Goal: Use online tool/utility: Utilize a website feature to perform a specific function

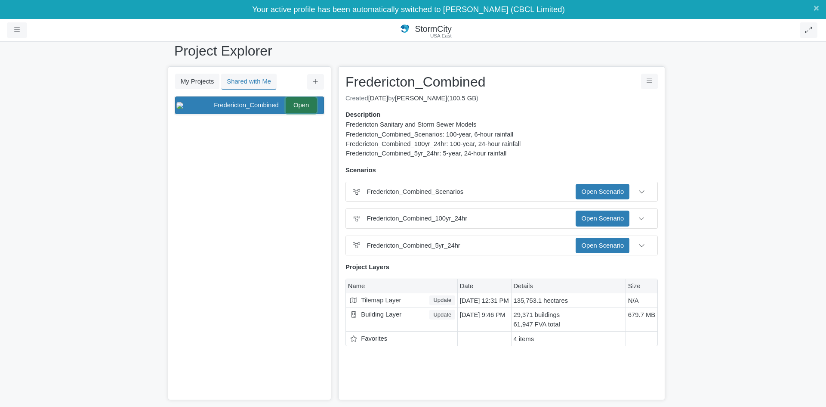
click at [300, 105] on link "Open" at bounding box center [301, 104] width 31 height 15
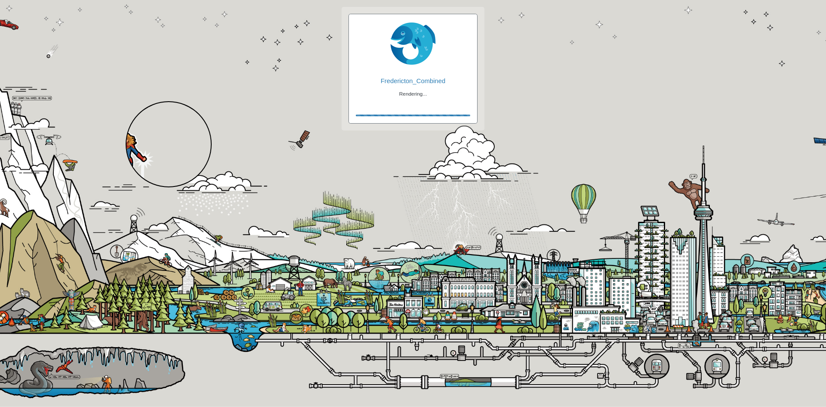
checkbox input "true"
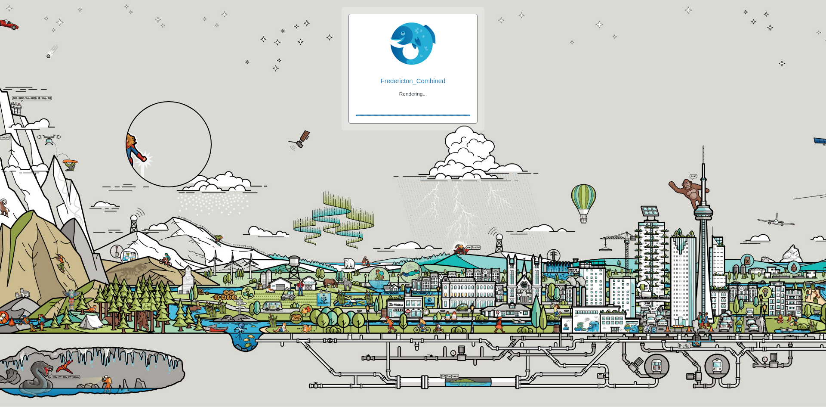
checkbox input "true"
checkbox input "false"
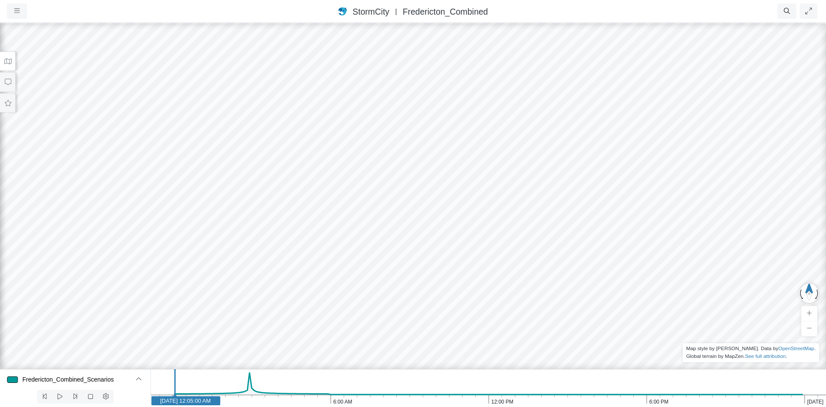
drag, startPoint x: 530, startPoint y: 61, endPoint x: 531, endPoint y: 121, distance: 60.7
click at [531, 121] on div at bounding box center [413, 214] width 826 height 385
click at [22, 9] on button "button" at bounding box center [17, 10] width 20 height 15
click at [108, 6] on div "Projects Groups Users Preferences Profiles Data Centers Accounts Support About …" at bounding box center [61, 10] width 108 height 15
click at [10, 58] on icon at bounding box center [8, 61] width 8 height 6
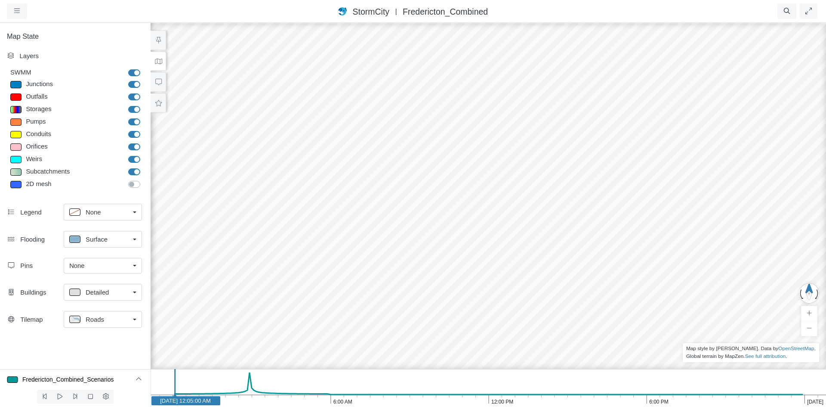
click at [296, 10] on div "StormCity USA East | Fredericton_Combined" at bounding box center [413, 11] width 482 height 12
click at [23, 14] on button "button" at bounding box center [17, 10] width 20 height 15
click at [536, 155] on div at bounding box center [488, 214] width 826 height 385
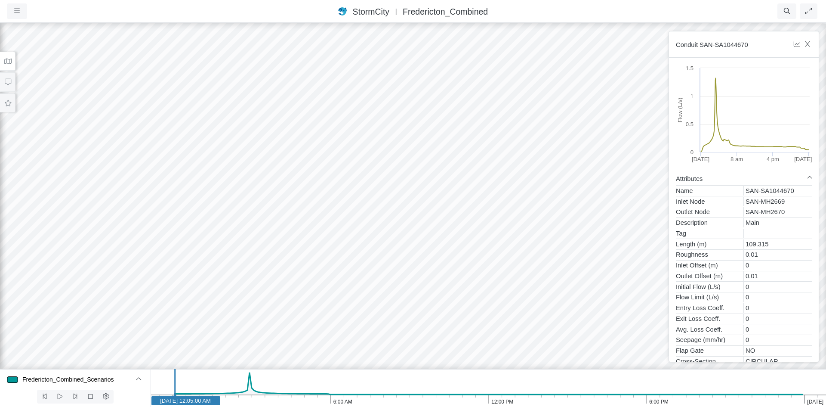
click at [409, 121] on div at bounding box center [413, 214] width 826 height 385
click at [403, 132] on div at bounding box center [413, 214] width 826 height 385
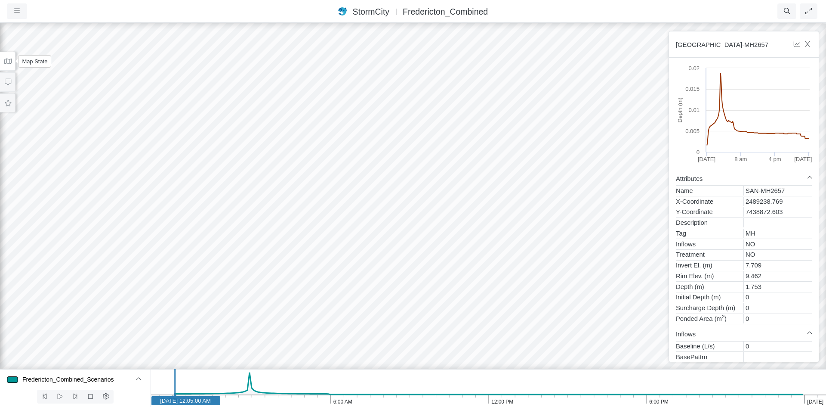
click at [5, 59] on icon at bounding box center [8, 61] width 8 height 6
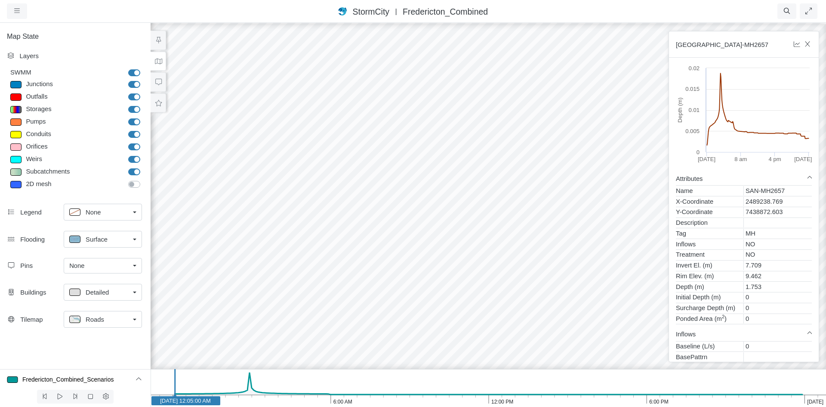
click at [144, 167] on label "Subcatchments" at bounding box center [144, 167] width 0 height 0
click at [135, 172] on input "Subcatchments" at bounding box center [131, 171] width 7 height 8
checkbox input "false"
drag, startPoint x: 537, startPoint y: 143, endPoint x: 524, endPoint y: 158, distance: 19.5
click at [524, 158] on div at bounding box center [488, 214] width 826 height 385
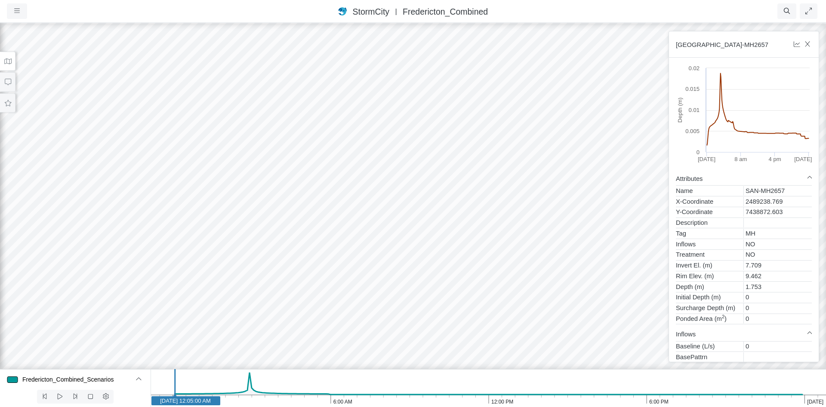
drag, startPoint x: 396, startPoint y: 223, endPoint x: 408, endPoint y: 165, distance: 59.4
click at [408, 165] on div at bounding box center [413, 214] width 826 height 385
click at [64, 398] on button at bounding box center [60, 397] width 16 height 14
click at [62, 394] on icon at bounding box center [60, 396] width 8 height 6
click at [127, 181] on div at bounding box center [413, 214] width 826 height 385
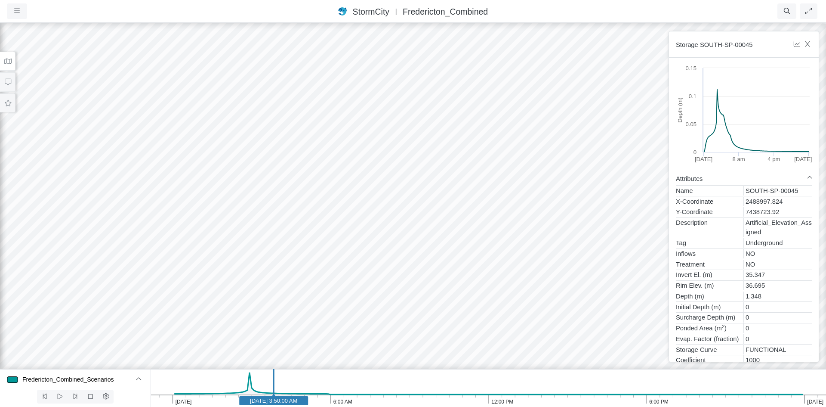
click at [339, 148] on div at bounding box center [413, 214] width 826 height 385
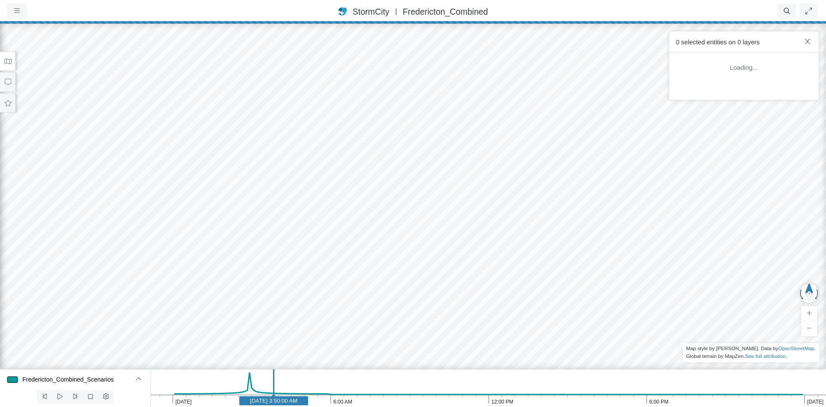
click at [341, 145] on div at bounding box center [413, 214] width 826 height 385
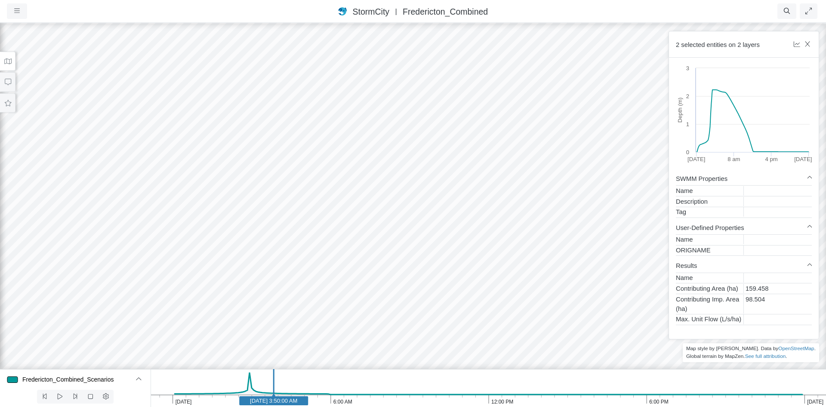
click at [367, 101] on div at bounding box center [413, 214] width 826 height 385
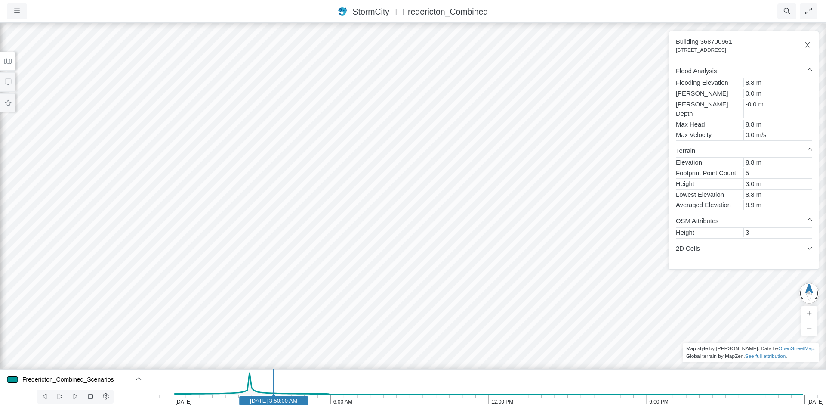
click at [293, 58] on div at bounding box center [413, 214] width 826 height 385
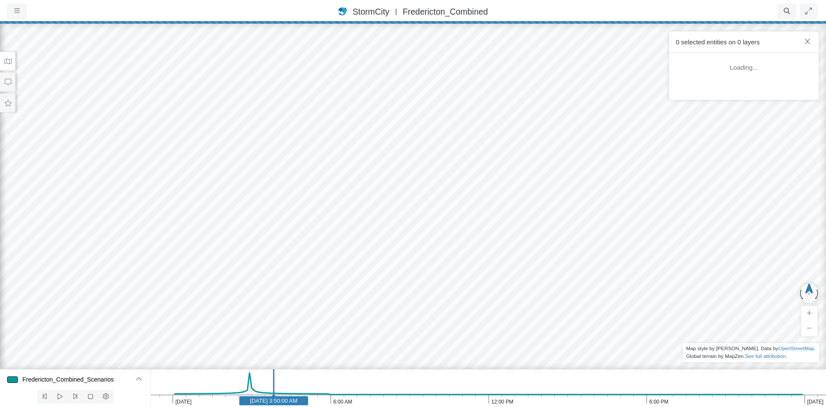
drag, startPoint x: 288, startPoint y: 59, endPoint x: 334, endPoint y: 251, distance: 196.9
click at [334, 251] on div at bounding box center [413, 214] width 826 height 385
drag, startPoint x: 384, startPoint y: 132, endPoint x: 349, endPoint y: 250, distance: 123.1
click at [349, 250] on div at bounding box center [413, 214] width 826 height 385
drag, startPoint x: 383, startPoint y: 127, endPoint x: 367, endPoint y: 258, distance: 132.2
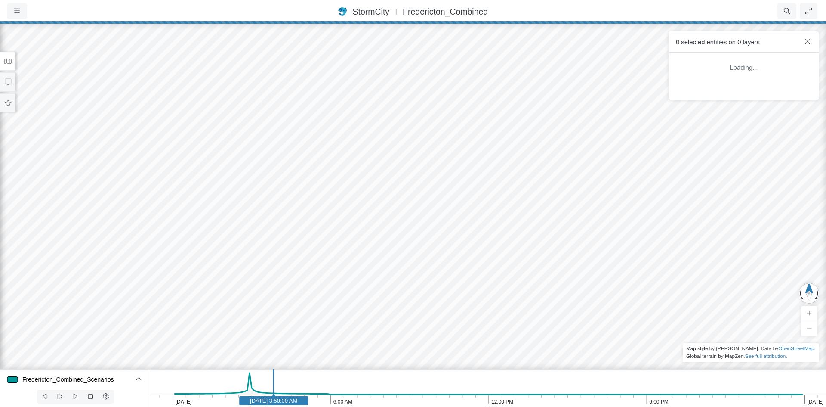
click at [367, 258] on div at bounding box center [413, 214] width 826 height 385
drag, startPoint x: 474, startPoint y: 133, endPoint x: 427, endPoint y: 239, distance: 117.0
click at [427, 239] on div at bounding box center [413, 214] width 826 height 385
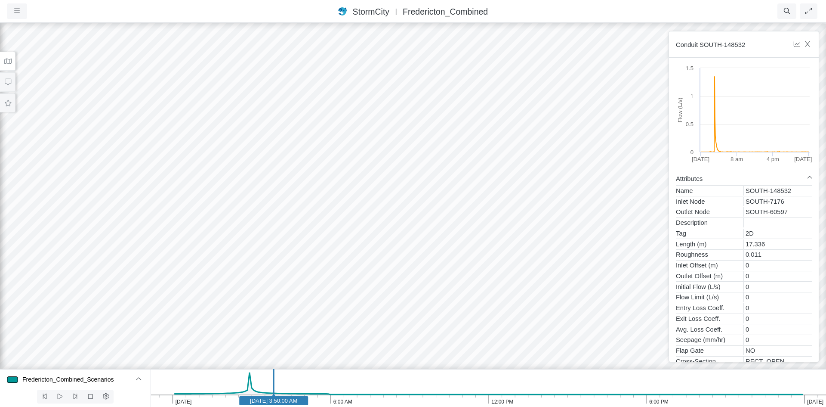
click at [399, 226] on div at bounding box center [413, 214] width 826 height 385
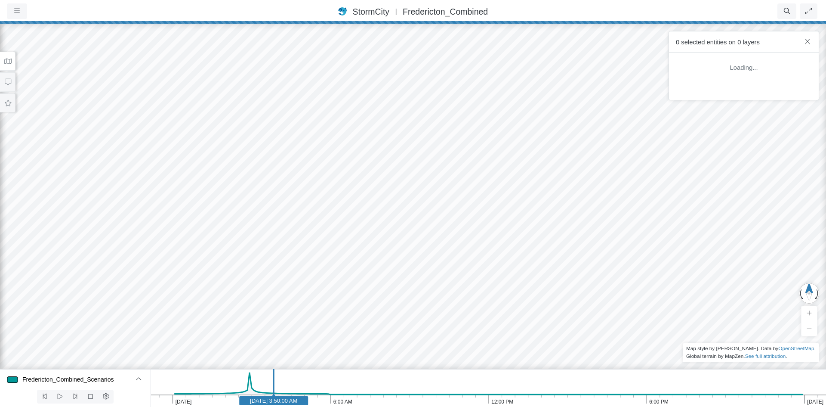
drag, startPoint x: 542, startPoint y: 317, endPoint x: 541, endPoint y: 98, distance: 219.1
click at [541, 98] on div at bounding box center [413, 214] width 826 height 385
drag, startPoint x: 559, startPoint y: 282, endPoint x: 505, endPoint y: 80, distance: 208.9
click at [505, 80] on div at bounding box center [413, 214] width 826 height 385
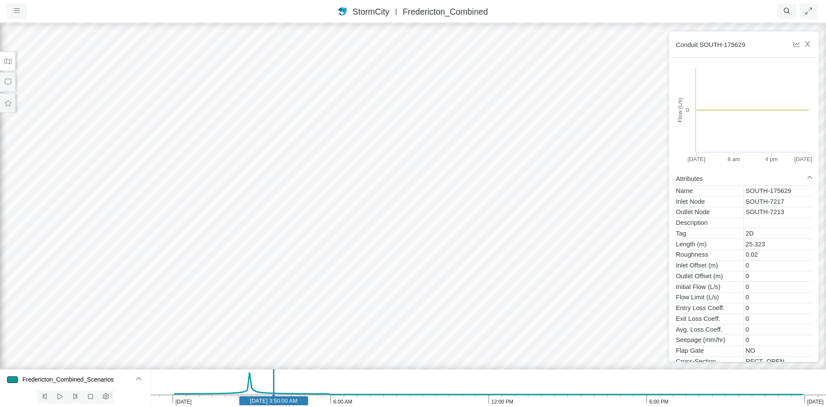
click at [441, 177] on div at bounding box center [413, 214] width 826 height 385
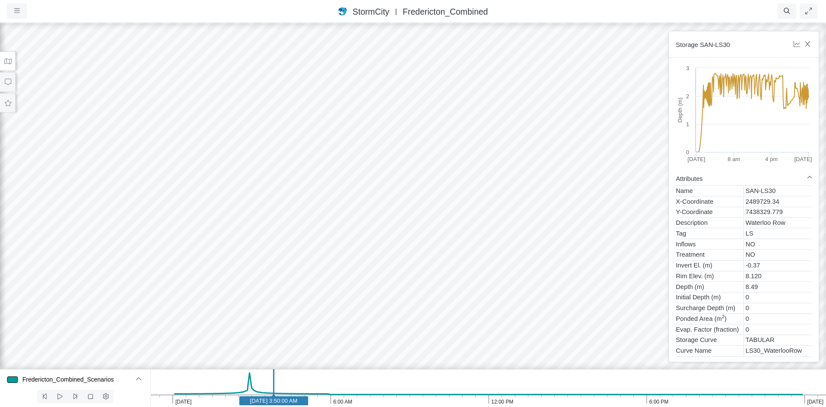
click at [622, 11] on div "StormCity USA East | Fredericton_Combined" at bounding box center [413, 11] width 482 height 12
click at [621, 5] on div "StormCity USA East | Fredericton_Combined" at bounding box center [413, 11] width 482 height 12
drag, startPoint x: 340, startPoint y: 168, endPoint x: 361, endPoint y: 317, distance: 150.4
click at [361, 317] on div at bounding box center [413, 214] width 826 height 385
drag, startPoint x: 292, startPoint y: 106, endPoint x: 352, endPoint y: 275, distance: 179.3
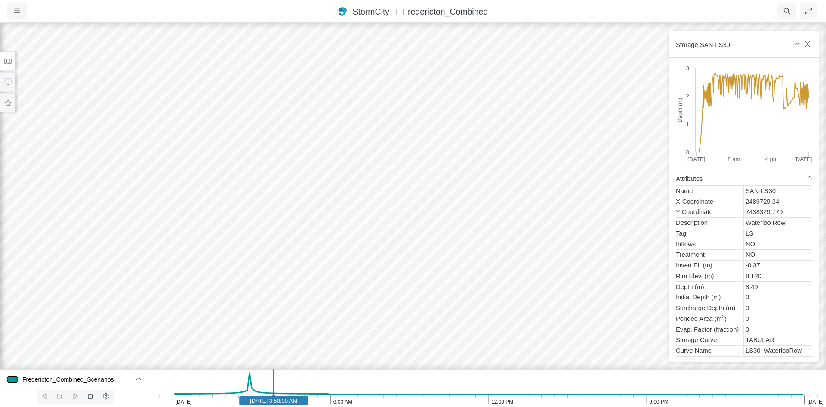
click at [352, 275] on div at bounding box center [413, 214] width 826 height 385
drag, startPoint x: 300, startPoint y: 117, endPoint x: 422, endPoint y: 243, distance: 175.9
click at [422, 243] on div at bounding box center [413, 214] width 826 height 385
drag, startPoint x: 258, startPoint y: 95, endPoint x: 315, endPoint y: 217, distance: 134.8
click at [315, 217] on div at bounding box center [413, 214] width 826 height 385
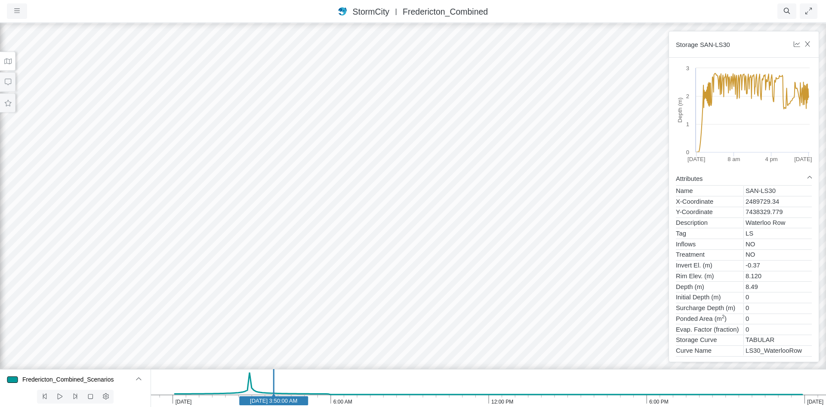
click at [344, 152] on div at bounding box center [413, 214] width 826 height 385
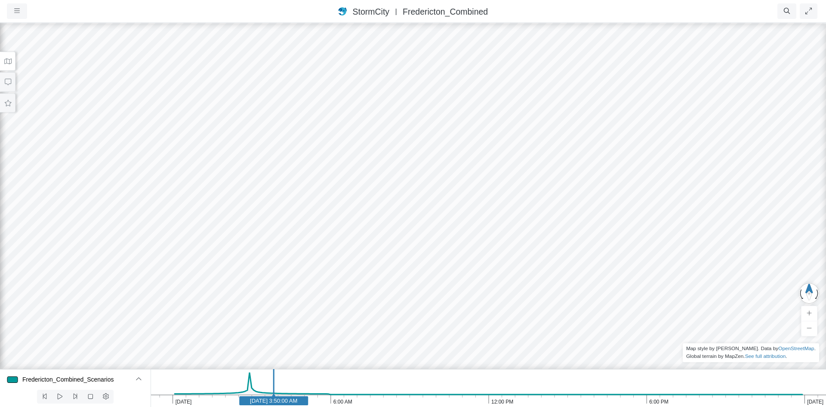
drag, startPoint x: 548, startPoint y: 244, endPoint x: 495, endPoint y: 92, distance: 160.8
click at [495, 92] on div at bounding box center [413, 214] width 826 height 385
drag, startPoint x: 582, startPoint y: 294, endPoint x: 500, endPoint y: 90, distance: 220.2
click at [500, 90] on div at bounding box center [413, 214] width 826 height 385
drag, startPoint x: 476, startPoint y: 251, endPoint x: 424, endPoint y: 133, distance: 129.0
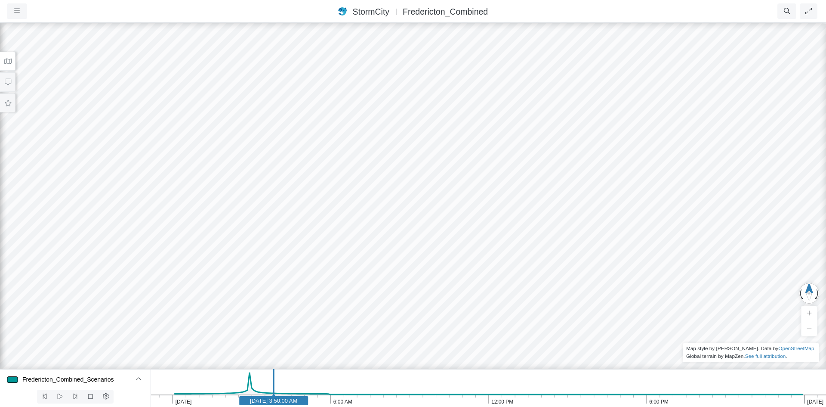
click at [423, 130] on div at bounding box center [413, 214] width 826 height 385
click at [457, 192] on div at bounding box center [413, 214] width 826 height 385
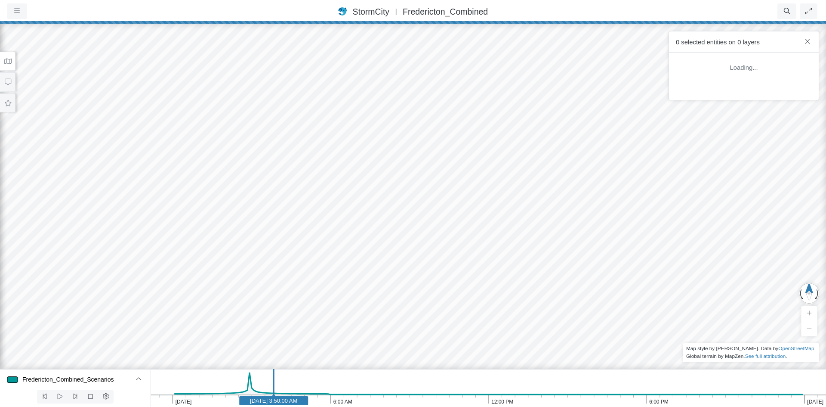
click at [456, 90] on div at bounding box center [413, 214] width 826 height 385
drag, startPoint x: 491, startPoint y: 154, endPoint x: 495, endPoint y: 275, distance: 121.9
click at [495, 275] on div at bounding box center [413, 214] width 826 height 385
click at [460, 140] on div at bounding box center [413, 214] width 826 height 385
drag, startPoint x: 500, startPoint y: 167, endPoint x: 510, endPoint y: 328, distance: 161.3
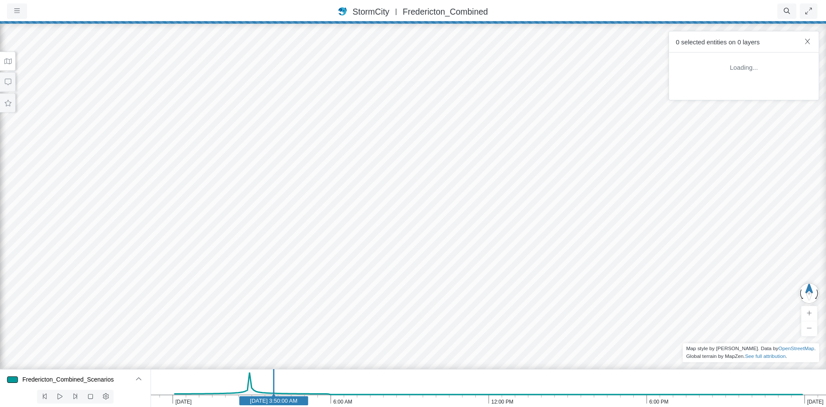
click at [510, 328] on div at bounding box center [413, 214] width 826 height 385
click at [470, 219] on div at bounding box center [413, 214] width 826 height 385
drag, startPoint x: 461, startPoint y: 94, endPoint x: 452, endPoint y: 315, distance: 221.0
click at [452, 315] on div at bounding box center [413, 214] width 826 height 385
click at [458, 174] on div at bounding box center [413, 214] width 826 height 385
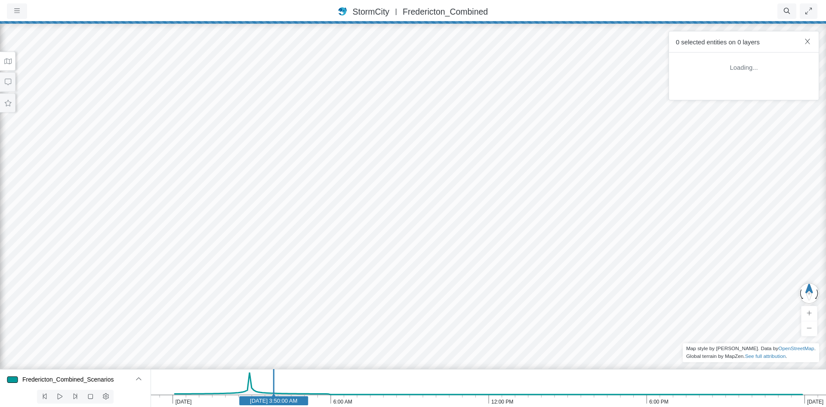
click at [411, 179] on div at bounding box center [413, 214] width 826 height 385
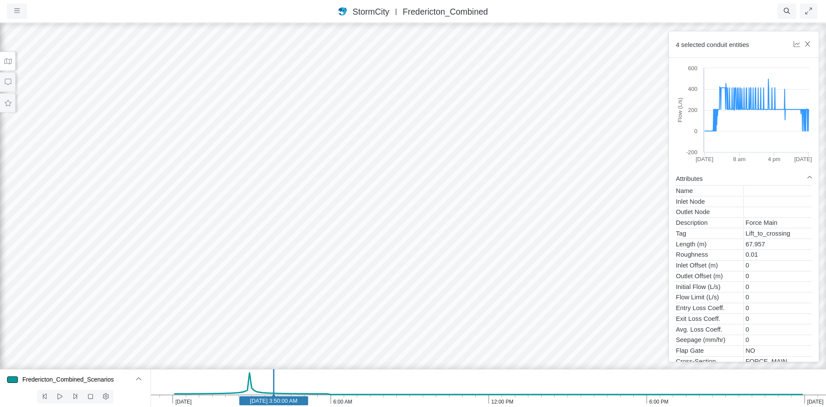
drag, startPoint x: 401, startPoint y: 189, endPoint x: 216, endPoint y: 8, distance: 259.6
click at [216, 8] on div "Projects Groups Users Preferences Profiles Data Centers Accounts Support About …" at bounding box center [413, 203] width 826 height 407
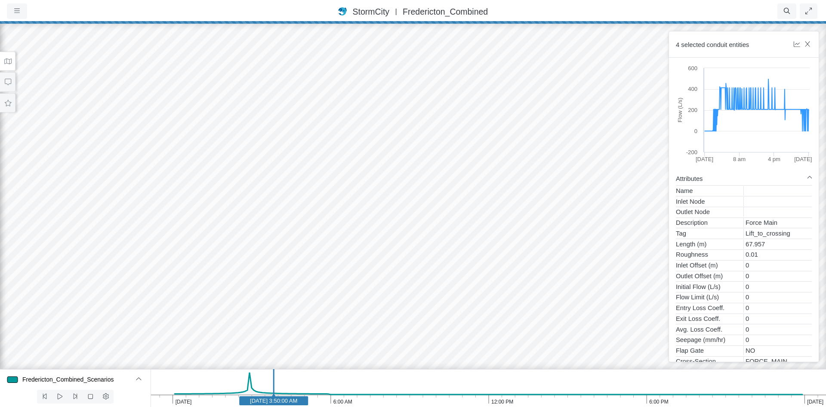
drag, startPoint x: 524, startPoint y: 227, endPoint x: 311, endPoint y: 305, distance: 226.9
click at [311, 305] on div at bounding box center [413, 214] width 826 height 385
drag, startPoint x: 431, startPoint y: 234, endPoint x: 377, endPoint y: 333, distance: 112.9
click at [377, 333] on div at bounding box center [413, 214] width 826 height 385
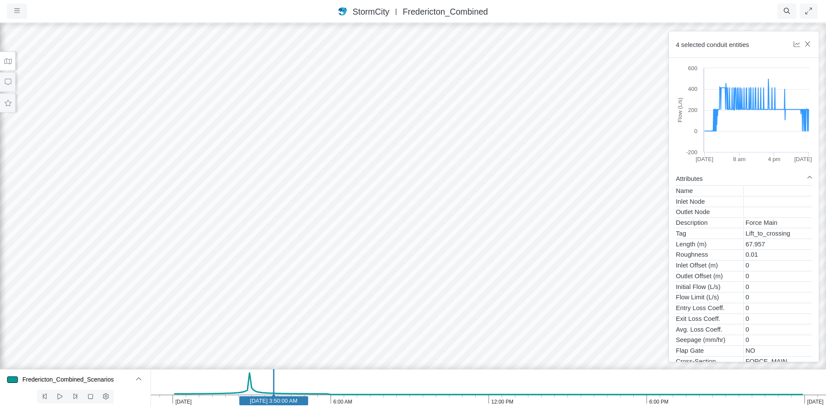
drag, startPoint x: 400, startPoint y: 291, endPoint x: 514, endPoint y: 326, distance: 119.0
click at [514, 326] on div at bounding box center [413, 214] width 826 height 385
drag, startPoint x: 426, startPoint y: 247, endPoint x: 436, endPoint y: 318, distance: 71.8
click at [436, 317] on div at bounding box center [413, 214] width 826 height 385
drag, startPoint x: 410, startPoint y: 260, endPoint x: 408, endPoint y: 293, distance: 33.2
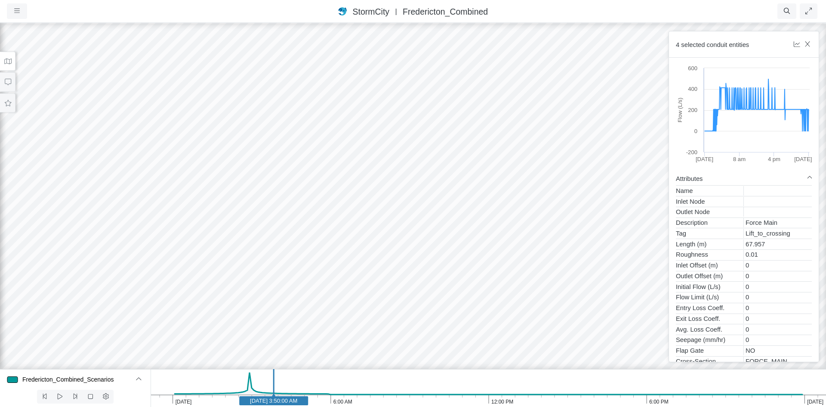
click at [408, 293] on div at bounding box center [413, 214] width 826 height 385
drag, startPoint x: 380, startPoint y: 203, endPoint x: 361, endPoint y: 338, distance: 136.5
click at [361, 338] on div at bounding box center [413, 214] width 826 height 385
click at [233, 214] on div at bounding box center [413, 214] width 826 height 385
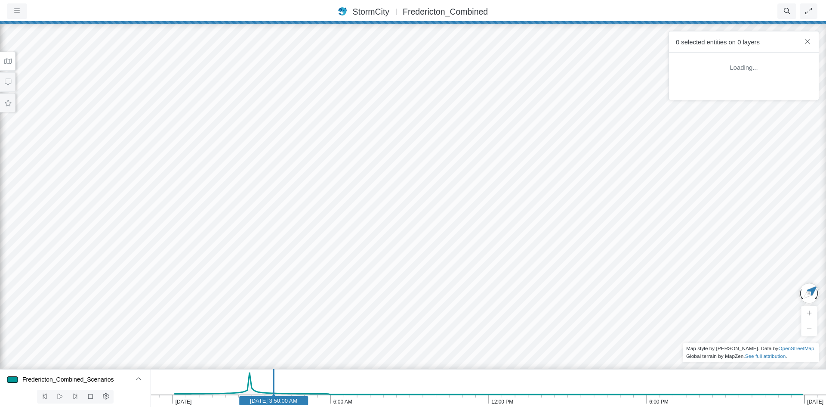
drag, startPoint x: 357, startPoint y: 235, endPoint x: 357, endPoint y: 336, distance: 101.2
click at [357, 336] on div at bounding box center [413, 214] width 826 height 385
drag, startPoint x: 429, startPoint y: 300, endPoint x: 346, endPoint y: 237, distance: 104.4
click at [346, 237] on div at bounding box center [413, 214] width 826 height 385
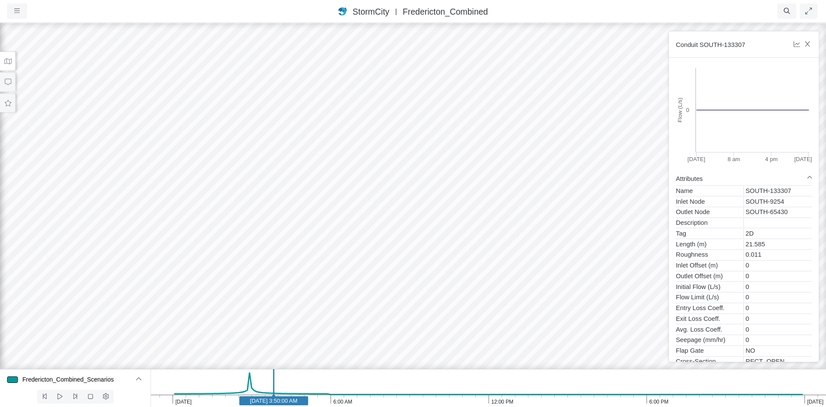
drag, startPoint x: 393, startPoint y: 286, endPoint x: 384, endPoint y: 264, distance: 23.7
click at [384, 264] on div at bounding box center [413, 214] width 826 height 385
drag, startPoint x: 372, startPoint y: 295, endPoint x: 350, endPoint y: 278, distance: 28.2
click at [350, 278] on div at bounding box center [413, 214] width 826 height 385
drag, startPoint x: 394, startPoint y: 239, endPoint x: 289, endPoint y: 260, distance: 107.5
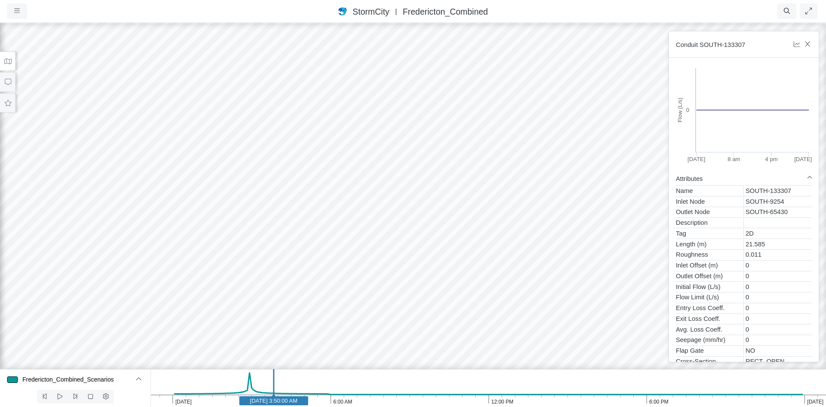
click at [289, 260] on div at bounding box center [413, 214] width 826 height 385
click at [808, 45] on icon "button" at bounding box center [808, 44] width 8 height 6
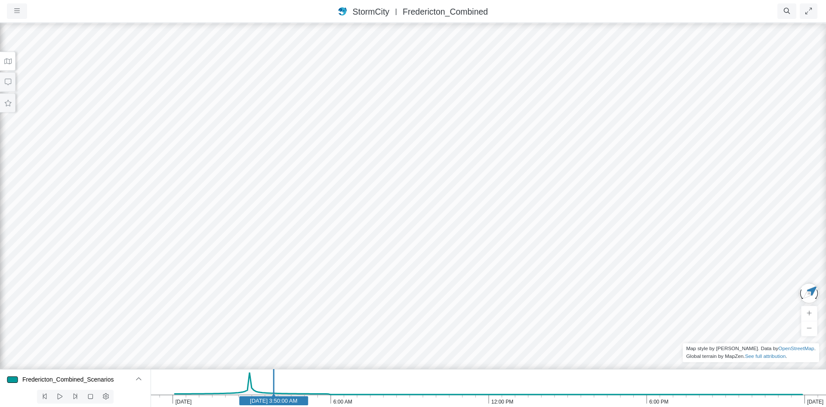
drag, startPoint x: 575, startPoint y: 221, endPoint x: 509, endPoint y: 232, distance: 66.7
click at [509, 232] on div at bounding box center [413, 214] width 826 height 385
click at [807, 294] on button "button" at bounding box center [809, 292] width 29 height 29
drag, startPoint x: 563, startPoint y: 229, endPoint x: 502, endPoint y: 228, distance: 60.3
click at [502, 228] on div at bounding box center [413, 214] width 826 height 385
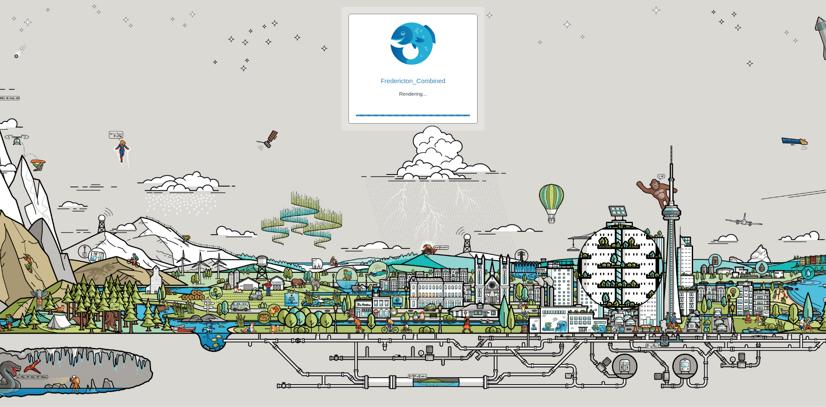
checkbox input "true"
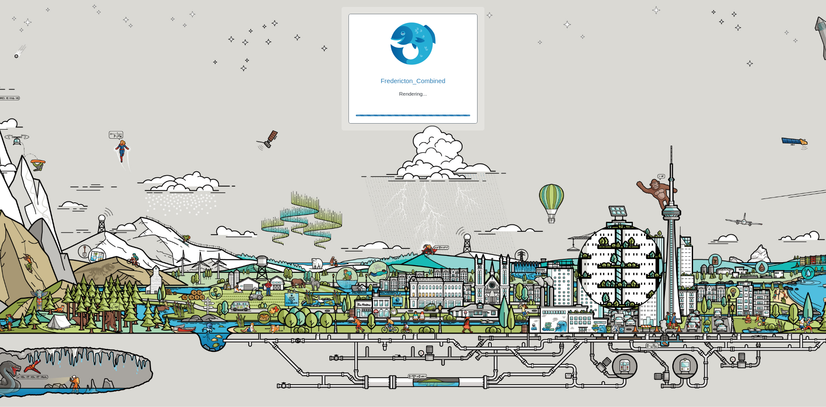
checkbox input "true"
checkbox input "false"
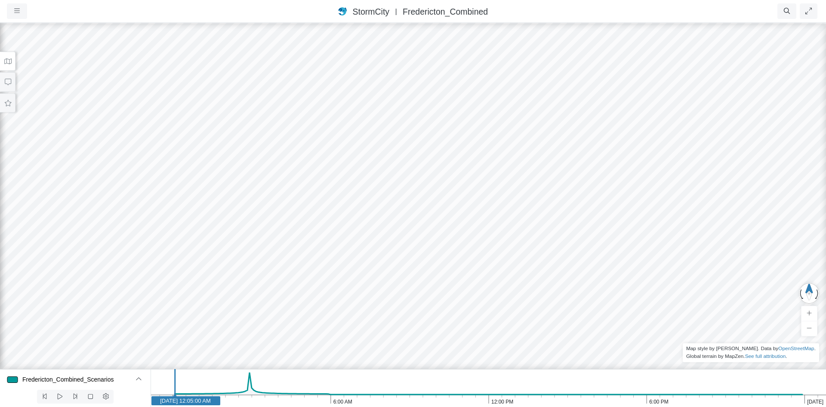
click at [14, 59] on button at bounding box center [7, 61] width 15 height 19
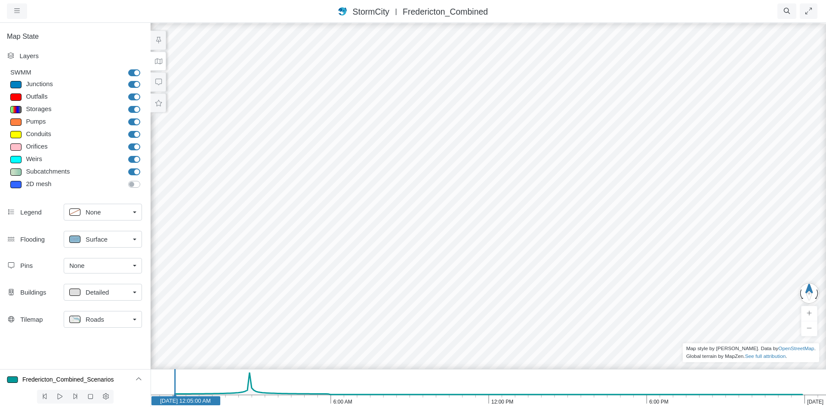
click at [144, 167] on label "Subcatchments" at bounding box center [144, 167] width 0 height 0
click at [135, 171] on input "Subcatchments" at bounding box center [131, 171] width 7 height 8
checkbox input "false"
drag, startPoint x: 544, startPoint y: 325, endPoint x: 535, endPoint y: 217, distance: 108.4
click at [535, 217] on div at bounding box center [488, 214] width 826 height 385
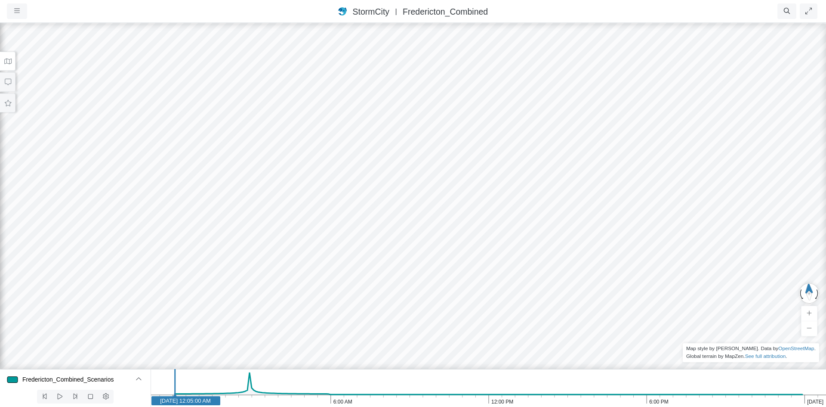
drag, startPoint x: 544, startPoint y: 188, endPoint x: 733, endPoint y: 0, distance: 266.3
click at [733, 0] on div "Projects Groups Users Preferences Profiles Data Centers Accounts Support About …" at bounding box center [413, 203] width 826 height 407
drag, startPoint x: 541, startPoint y: 220, endPoint x: 466, endPoint y: 306, distance: 114.4
click at [466, 306] on div at bounding box center [413, 214] width 826 height 385
drag, startPoint x: 561, startPoint y: 234, endPoint x: 530, endPoint y: 316, distance: 86.9
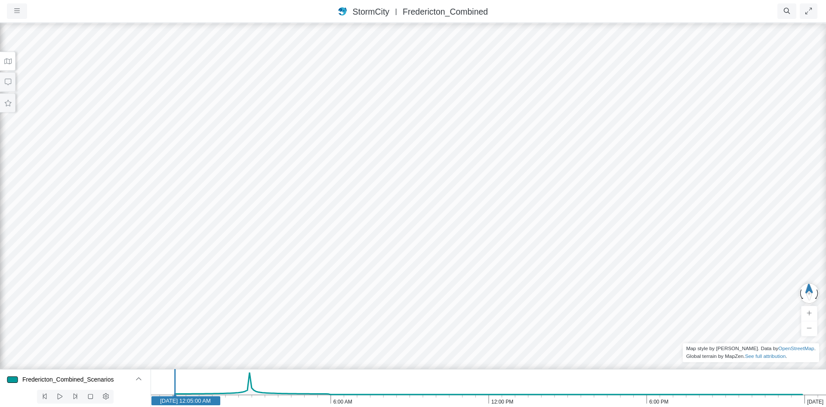
click at [530, 316] on div at bounding box center [413, 214] width 826 height 385
drag, startPoint x: 548, startPoint y: 226, endPoint x: 545, endPoint y: 235, distance: 8.9
click at [545, 235] on div at bounding box center [413, 214] width 826 height 385
drag, startPoint x: 543, startPoint y: 233, endPoint x: 540, endPoint y: 247, distance: 14.9
click at [540, 247] on div at bounding box center [413, 214] width 826 height 385
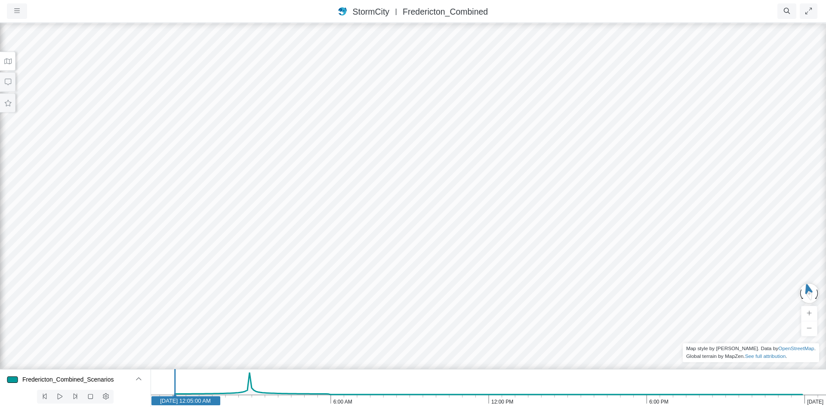
drag, startPoint x: 549, startPoint y: 141, endPoint x: 483, endPoint y: 284, distance: 157.9
click at [480, 290] on div at bounding box center [413, 214] width 826 height 385
drag, startPoint x: 511, startPoint y: 247, endPoint x: 507, endPoint y: 262, distance: 15.6
click at [507, 261] on div at bounding box center [413, 214] width 826 height 385
drag, startPoint x: 539, startPoint y: 148, endPoint x: 502, endPoint y: 270, distance: 127.3
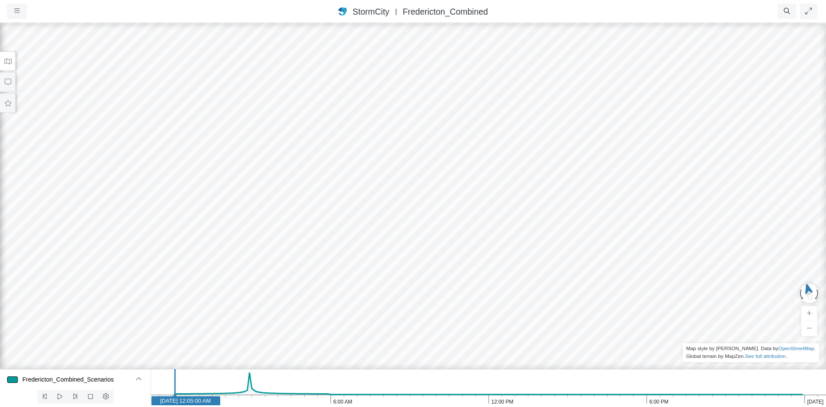
click at [501, 276] on div at bounding box center [413, 214] width 826 height 385
drag, startPoint x: 539, startPoint y: 145, endPoint x: 501, endPoint y: 242, distance: 104.8
click at [496, 269] on div at bounding box center [413, 214] width 826 height 385
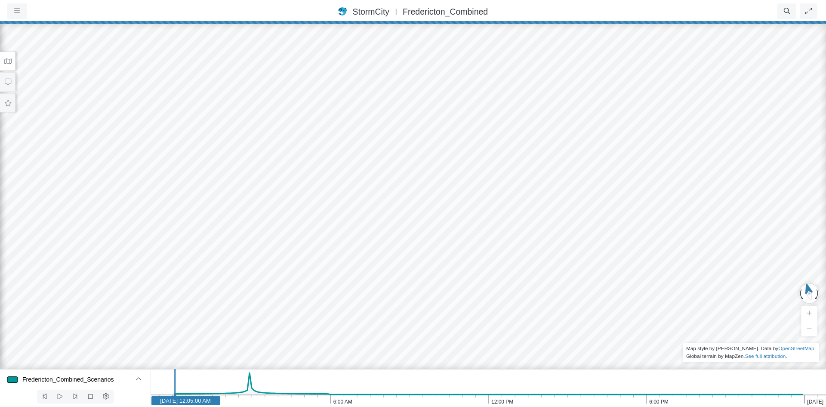
drag, startPoint x: 513, startPoint y: 259, endPoint x: 565, endPoint y: 133, distance: 136.6
click at [511, 266] on div at bounding box center [413, 214] width 826 height 385
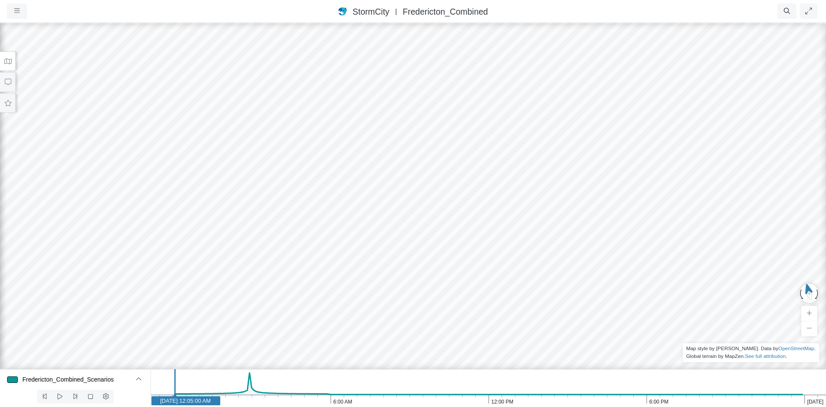
drag, startPoint x: 543, startPoint y: 208, endPoint x: 548, endPoint y: 202, distance: 7.9
click at [536, 233] on div at bounding box center [413, 214] width 826 height 385
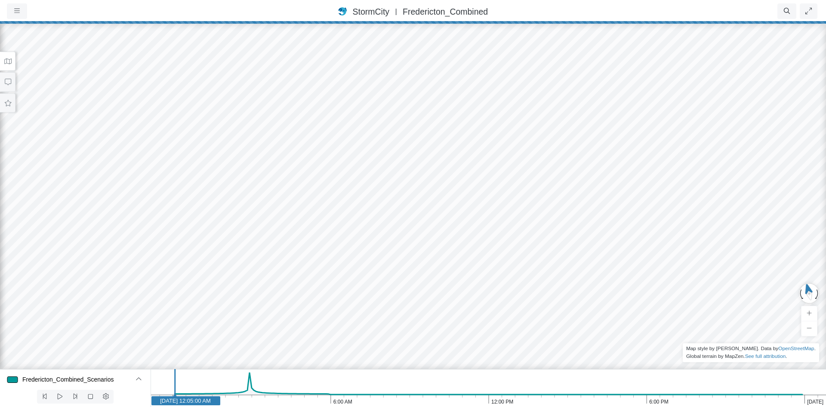
drag, startPoint x: 584, startPoint y: 128, endPoint x: 558, endPoint y: 156, distance: 38.1
click at [492, 234] on div at bounding box center [413, 214] width 826 height 385
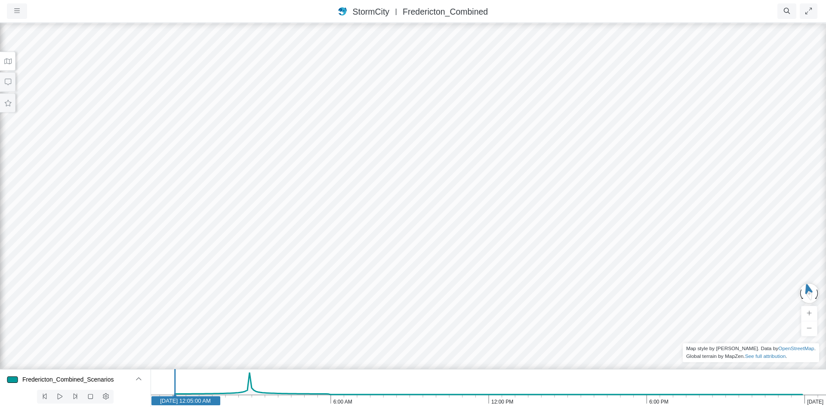
drag, startPoint x: 483, startPoint y: 184, endPoint x: 421, endPoint y: 221, distance: 72.0
click at [421, 221] on div at bounding box center [413, 214] width 826 height 385
drag, startPoint x: 520, startPoint y: 161, endPoint x: 402, endPoint y: 214, distance: 129.2
click at [402, 214] on div at bounding box center [413, 214] width 826 height 385
drag, startPoint x: 514, startPoint y: 158, endPoint x: 359, endPoint y: 187, distance: 156.8
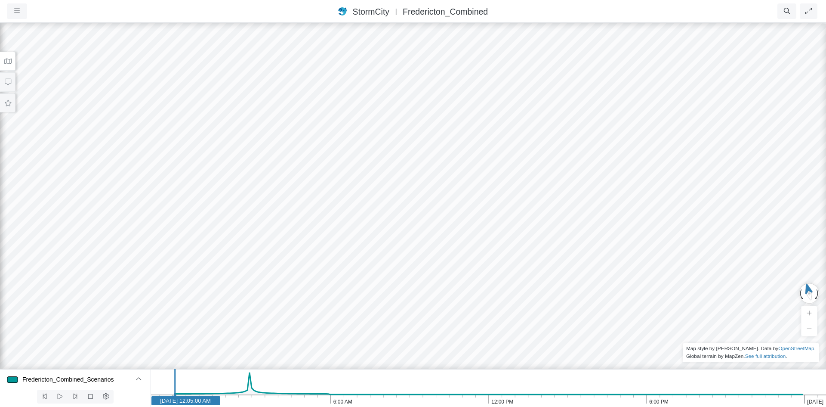
click at [327, 192] on div at bounding box center [413, 214] width 826 height 385
drag, startPoint x: 447, startPoint y: 168, endPoint x: 284, endPoint y: 196, distance: 165.6
click at [279, 196] on div at bounding box center [413, 214] width 826 height 385
drag, startPoint x: 442, startPoint y: 177, endPoint x: 251, endPoint y: 219, distance: 195.2
click at [251, 219] on div at bounding box center [413, 214] width 826 height 385
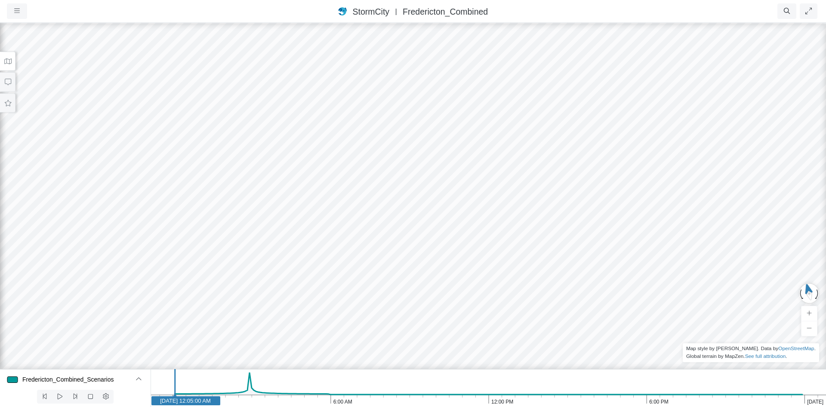
drag, startPoint x: 498, startPoint y: 130, endPoint x: 281, endPoint y: 67, distance: 226.0
click at [281, 67] on div at bounding box center [413, 214] width 826 height 385
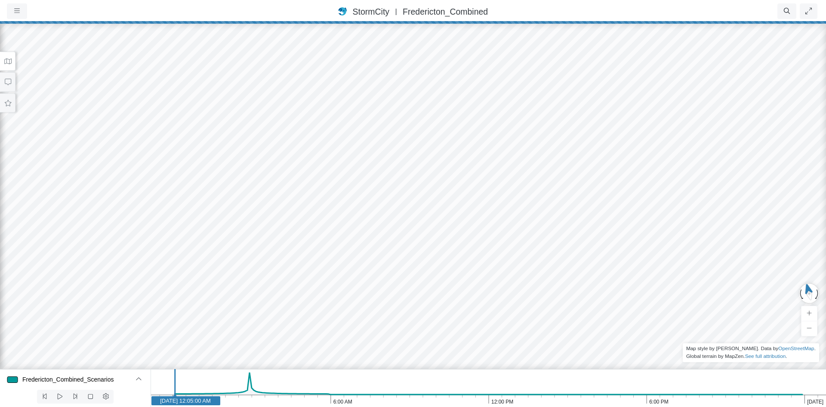
drag, startPoint x: 461, startPoint y: 89, endPoint x: 393, endPoint y: 201, distance: 130.6
click at [393, 201] on div at bounding box center [413, 214] width 826 height 385
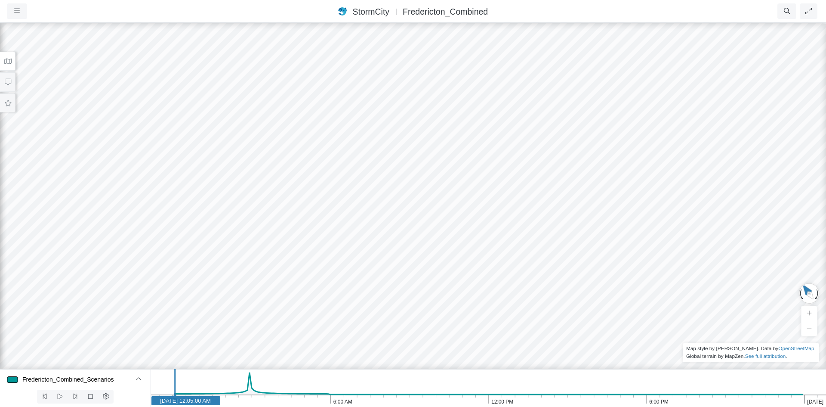
drag, startPoint x: 421, startPoint y: 138, endPoint x: 425, endPoint y: 227, distance: 89.2
click at [422, 227] on div at bounding box center [413, 214] width 826 height 385
drag, startPoint x: 474, startPoint y: 141, endPoint x: 455, endPoint y: 288, distance: 148.4
click at [455, 288] on div at bounding box center [413, 214] width 826 height 385
drag, startPoint x: 489, startPoint y: 160, endPoint x: 479, endPoint y: 247, distance: 87.6
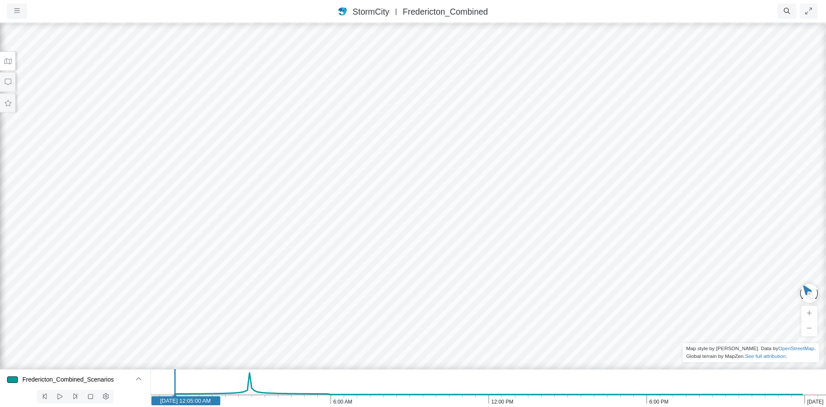
click at [479, 247] on div at bounding box center [413, 214] width 826 height 385
drag, startPoint x: 374, startPoint y: 128, endPoint x: 395, endPoint y: 274, distance: 147.8
click at [395, 274] on div at bounding box center [413, 214] width 826 height 385
drag, startPoint x: 417, startPoint y: 207, endPoint x: 444, endPoint y: 125, distance: 85.6
click at [444, 125] on div at bounding box center [413, 214] width 826 height 385
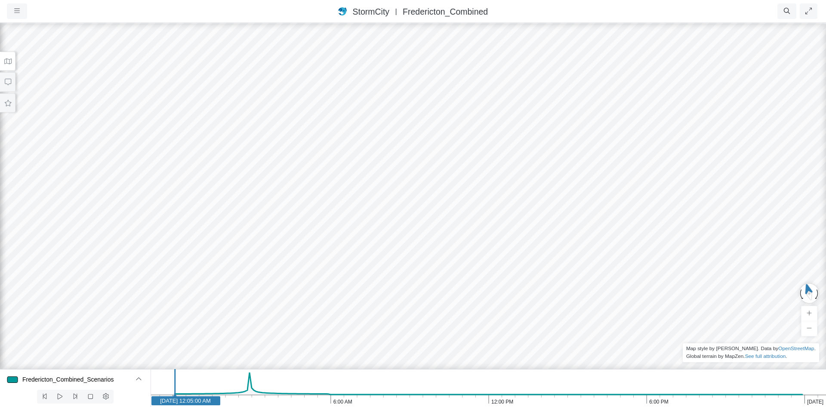
drag, startPoint x: 501, startPoint y: 168, endPoint x: 526, endPoint y: 259, distance: 94.0
click at [578, 267] on div at bounding box center [413, 214] width 826 height 385
drag, startPoint x: 283, startPoint y: 202, endPoint x: 583, endPoint y: 234, distance: 301.7
click at [604, 232] on div at bounding box center [413, 214] width 826 height 385
drag, startPoint x: 524, startPoint y: 248, endPoint x: 518, endPoint y: 237, distance: 13.1
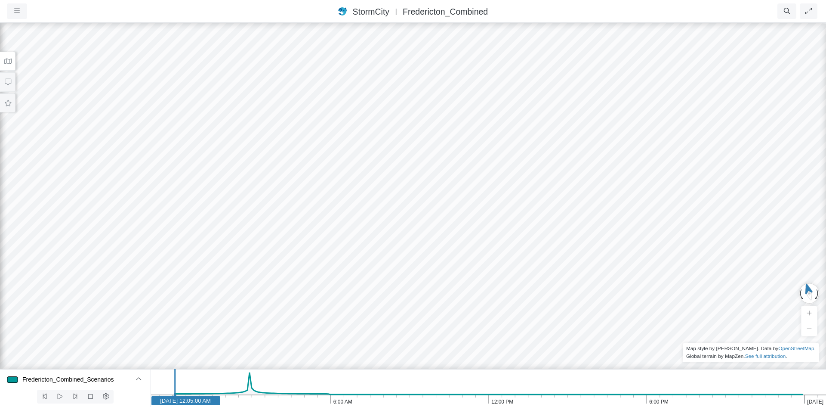
click at [518, 237] on div at bounding box center [413, 214] width 826 height 385
drag, startPoint x: 513, startPoint y: 247, endPoint x: 517, endPoint y: 205, distance: 41.9
click at [517, 205] on div at bounding box center [413, 214] width 826 height 385
drag, startPoint x: 525, startPoint y: 230, endPoint x: 504, endPoint y: 208, distance: 29.5
click at [504, 208] on div at bounding box center [413, 214] width 826 height 385
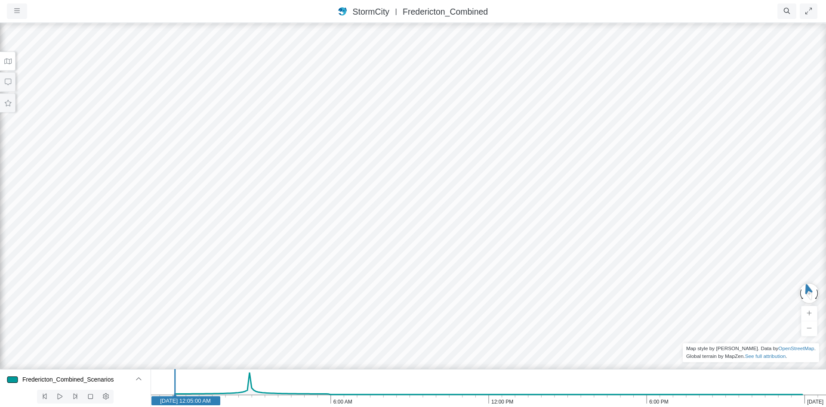
drag
click at [495, 314] on div at bounding box center [413, 214] width 826 height 385
click at [492, 326] on div at bounding box center [413, 214] width 826 height 385
click at [463, 368] on div "Projects Groups Users Preferences Profiles Data Centers Accounts Support About …" at bounding box center [413, 203] width 826 height 407
click at [377, 182] on div at bounding box center [413, 214] width 826 height 385
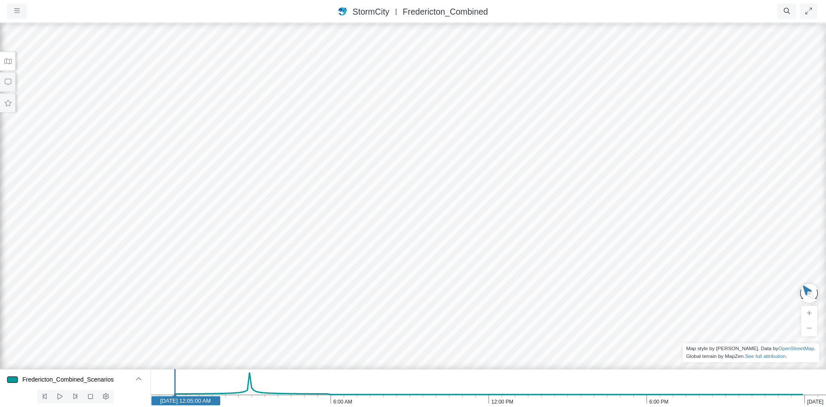
click at [314, 197] on div at bounding box center [413, 214] width 826 height 385
click at [273, 301] on div at bounding box center [413, 214] width 826 height 385
click at [810, 291] on button "button" at bounding box center [810, 293] width 24 height 22
click at [416, 0] on html "Version 1.25.10835 [DATE] 9:00:00 PM Critical Infrastructure Chemical Commercia…" at bounding box center [413, 0] width 826 height 0
click at [461, 124] on div at bounding box center [413, 214] width 826 height 385
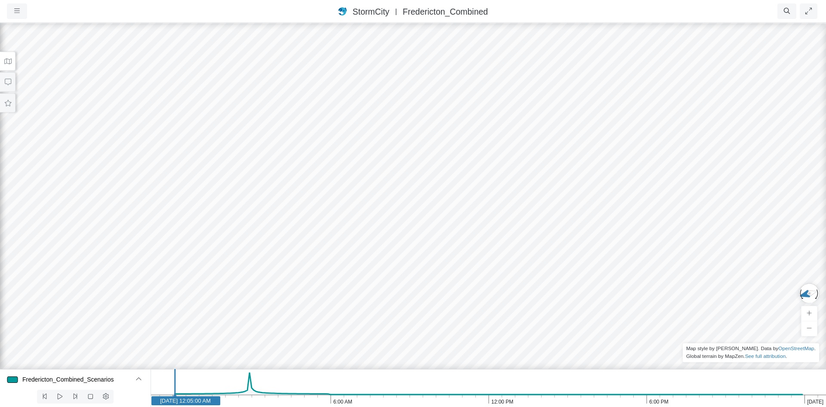
click at [464, 138] on div at bounding box center [413, 214] width 826 height 385
click at [304, 99] on div at bounding box center [413, 214] width 826 height 385
click at [326, 158] on div at bounding box center [413, 214] width 826 height 385
click at [394, 283] on div at bounding box center [413, 214] width 826 height 385
click at [800, 279] on div "Projects Groups Users Preferences Profiles Data Centers Accounts Support About …" at bounding box center [413, 203] width 826 height 407
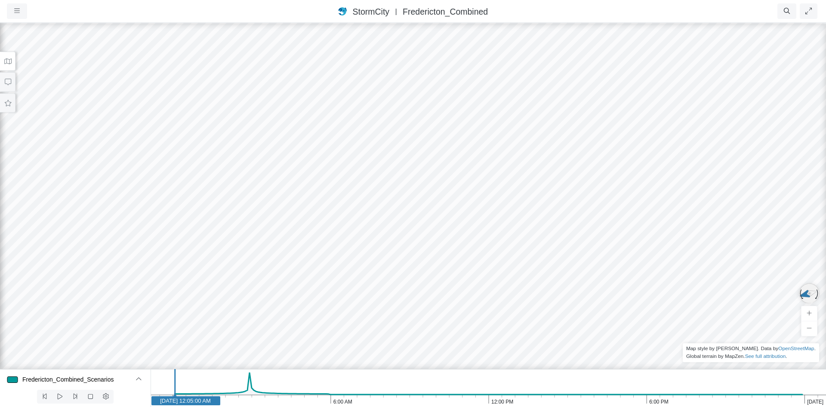
click at [807, 294] on button "button" at bounding box center [810, 293] width 26 height 25
click at [446, 227] on div at bounding box center [413, 214] width 826 height 385
drag, startPoint x: 449, startPoint y: 122, endPoint x: 498, endPoint y: 215, distance: 105.1
click at [513, 224] on div at bounding box center [413, 214] width 826 height 385
click at [477, 248] on div at bounding box center [413, 214] width 826 height 385
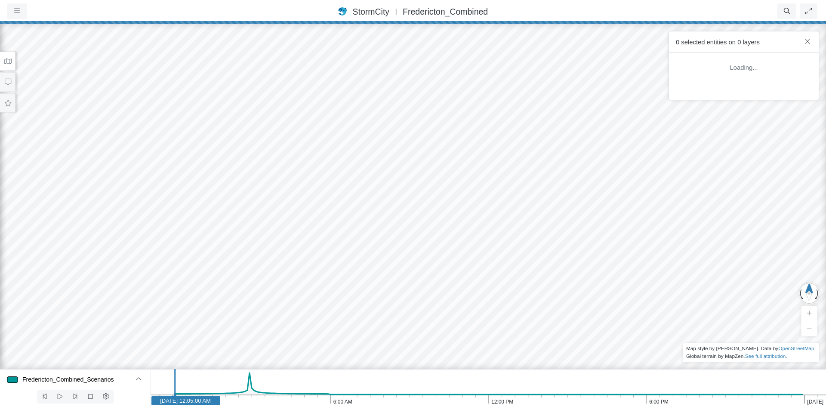
drag, startPoint x: 350, startPoint y: 128, endPoint x: 351, endPoint y: 271, distance: 142.9
click at [351, 271] on div at bounding box center [413, 214] width 826 height 385
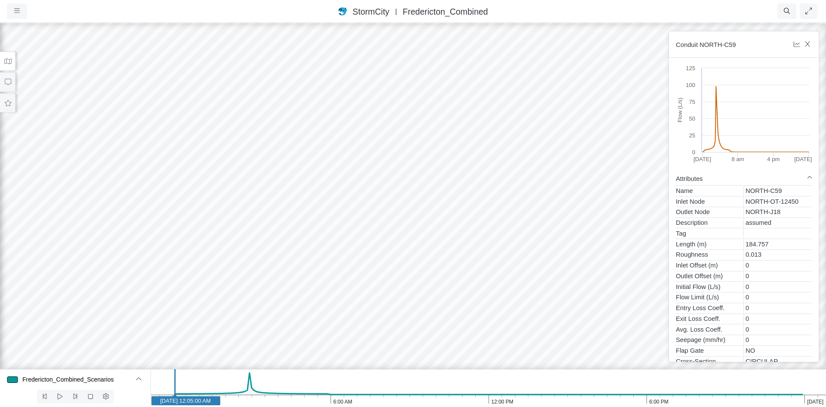
click at [403, 257] on div at bounding box center [413, 214] width 826 height 385
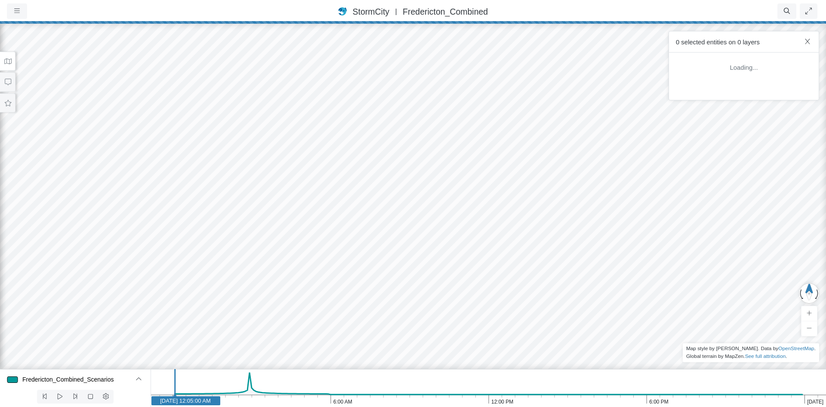
drag, startPoint x: 508, startPoint y: 275, endPoint x: 490, endPoint y: 104, distance: 171.5
click at [490, 104] on div at bounding box center [413, 214] width 826 height 385
drag, startPoint x: 514, startPoint y: 194, endPoint x: 707, endPoint y: 196, distance: 193.3
drag, startPoint x: 520, startPoint y: 215, endPoint x: 585, endPoint y: 178, distance: 74.6
drag, startPoint x: 451, startPoint y: 207, endPoint x: 452, endPoint y: 263, distance: 56.4
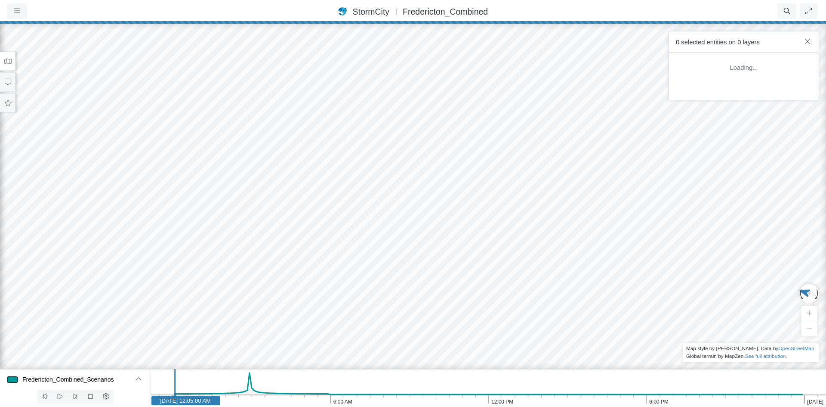
click at [452, 263] on div at bounding box center [413, 214] width 826 height 385
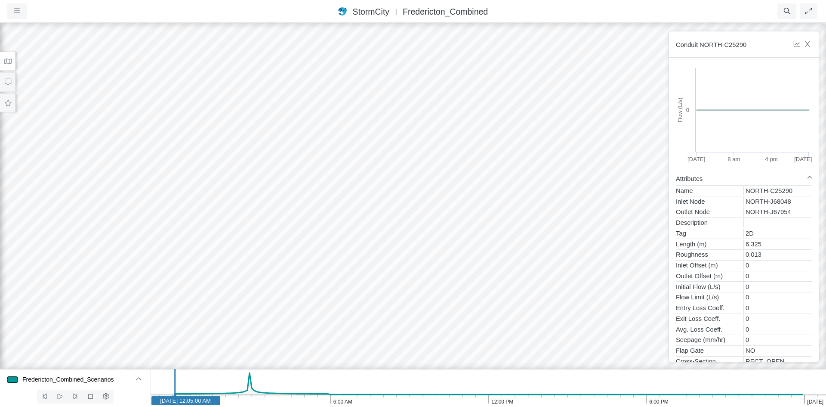
drag, startPoint x: 488, startPoint y: 268, endPoint x: 388, endPoint y: 241, distance: 103.4
click at [388, 241] on div at bounding box center [413, 214] width 826 height 385
drag, startPoint x: 520, startPoint y: 221, endPoint x: 509, endPoint y: 202, distance: 22.0
drag, startPoint x: 534, startPoint y: 222, endPoint x: 545, endPoint y: 223, distance: 11.7
drag, startPoint x: 538, startPoint y: 223, endPoint x: 316, endPoint y: 236, distance: 222.5
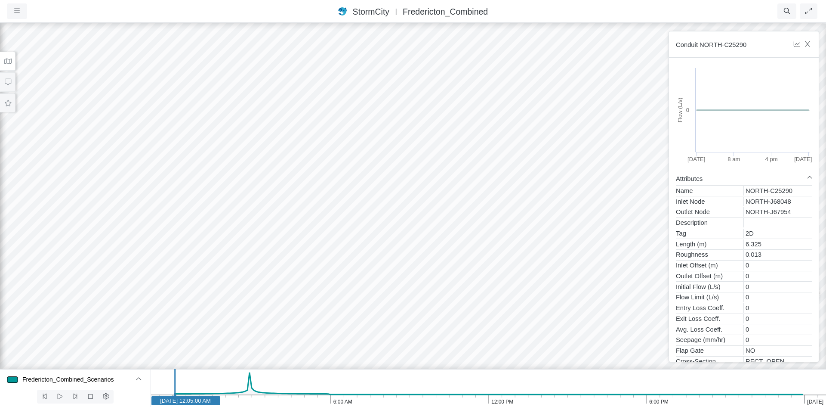
click at [316, 236] on div at bounding box center [413, 214] width 826 height 385
drag, startPoint x: 491, startPoint y: 202, endPoint x: 310, endPoint y: 258, distance: 189.7
click at [310, 258] on div at bounding box center [413, 214] width 826 height 385
click at [348, 269] on div at bounding box center [413, 214] width 826 height 385
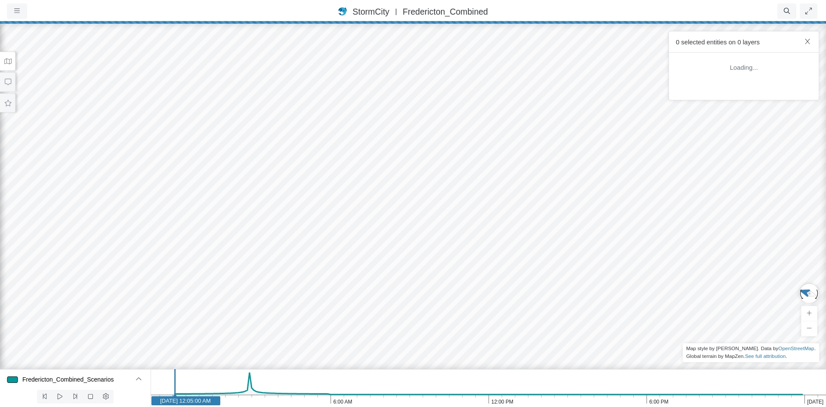
click at [352, 261] on div at bounding box center [413, 214] width 826 height 385
drag, startPoint x: 109, startPoint y: 225, endPoint x: 558, endPoint y: 213, distance: 449.1
click at [558, 213] on div at bounding box center [413, 214] width 826 height 385
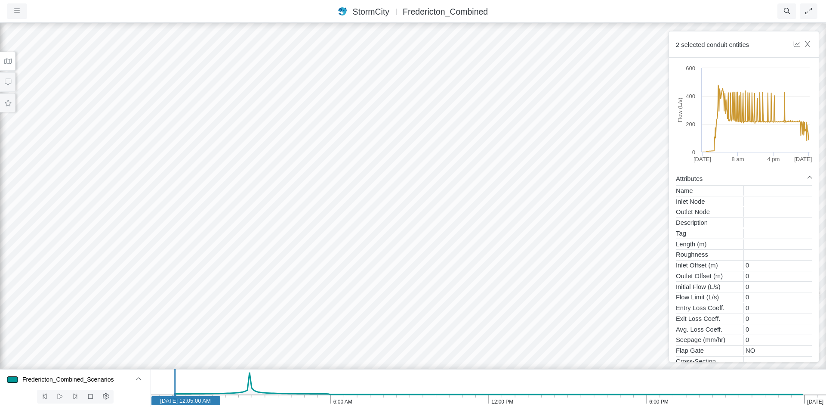
drag, startPoint x: 515, startPoint y: 280, endPoint x: 327, endPoint y: 280, distance: 188.1
click at [327, 280] on div at bounding box center [413, 214] width 826 height 385
drag, startPoint x: 585, startPoint y: 288, endPoint x: 516, endPoint y: 225, distance: 93.6
click at [516, 225] on div at bounding box center [413, 214] width 826 height 385
drag, startPoint x: 520, startPoint y: 218, endPoint x: 437, endPoint y: 223, distance: 83.6
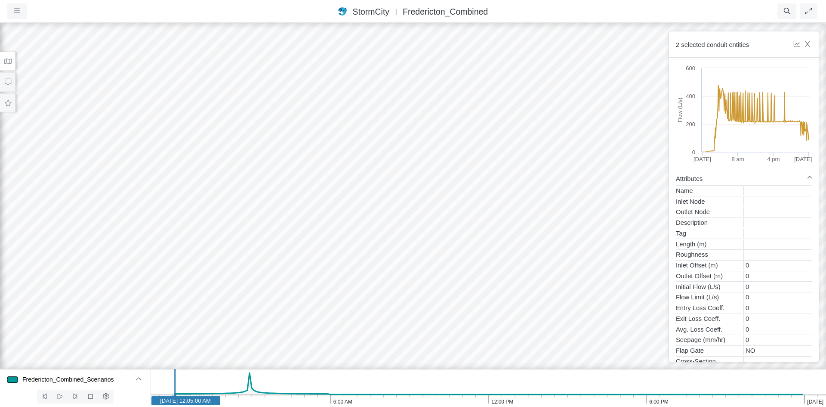
click at [437, 223] on div at bounding box center [413, 214] width 826 height 385
click at [809, 46] on icon "button" at bounding box center [807, 44] width 5 height 6
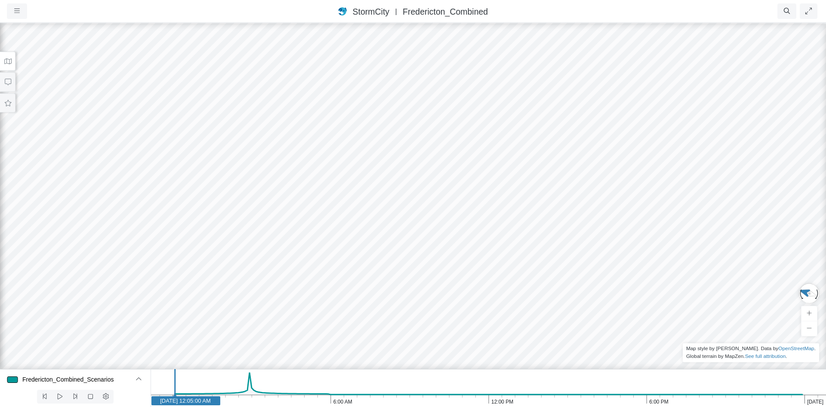
click at [738, 249] on div at bounding box center [413, 214] width 826 height 385
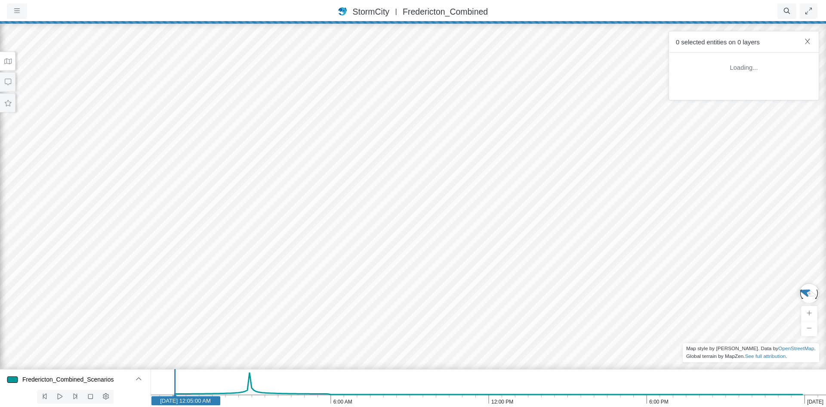
click at [621, 305] on div at bounding box center [413, 214] width 826 height 385
click at [362, 309] on div at bounding box center [413, 214] width 826 height 385
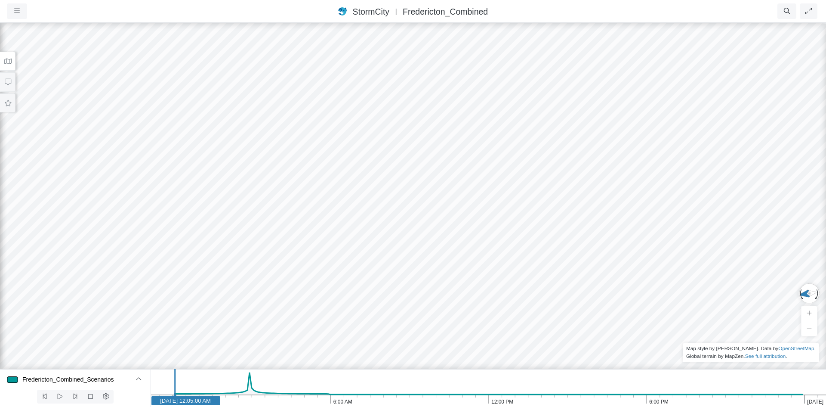
drag, startPoint x: 391, startPoint y: 212, endPoint x: 479, endPoint y: 243, distance: 92.7
drag, startPoint x: 473, startPoint y: 306, endPoint x: 481, endPoint y: 300, distance: 10.2
click at [485, 293] on div at bounding box center [413, 214] width 826 height 385
click at [133, 381] on button at bounding box center [138, 378] width 19 height 15
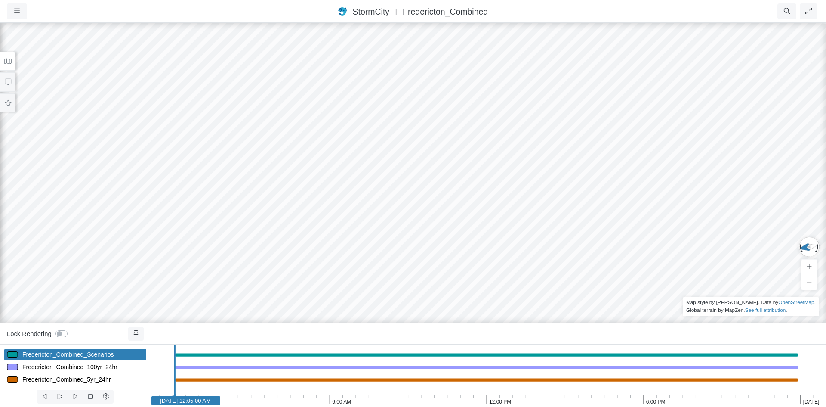
click at [113, 332] on div "Lock Rendering" at bounding box center [75, 334] width 137 height 14
click at [268, 282] on div at bounding box center [413, 214] width 826 height 385
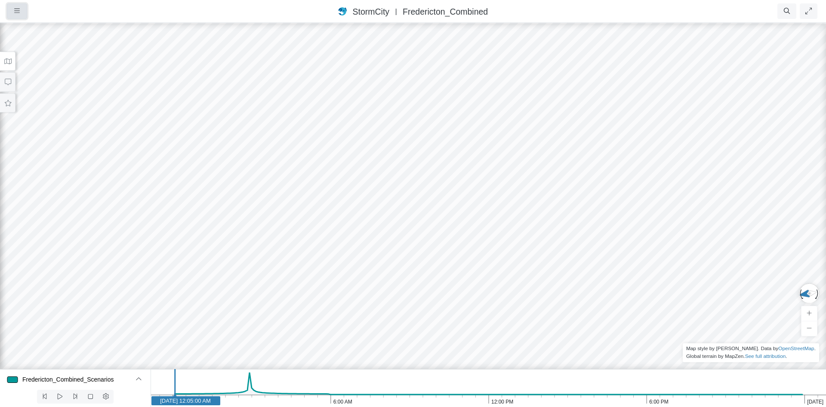
click at [22, 13] on button "button" at bounding box center [17, 10] width 20 height 15
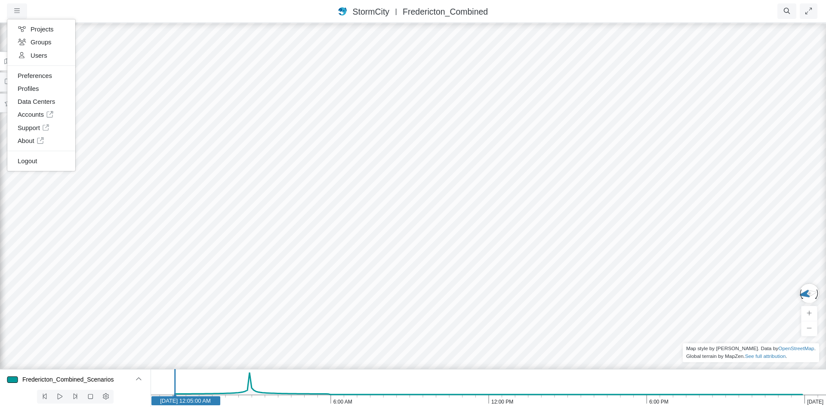
click at [72, 5] on div "Projects Groups Users Preferences Profiles Data Centers Accounts Support About …" at bounding box center [61, 10] width 108 height 15
drag, startPoint x: 578, startPoint y: 55, endPoint x: 396, endPoint y: 85, distance: 184.1
click at [397, 85] on div at bounding box center [413, 214] width 826 height 385
drag, startPoint x: 414, startPoint y: 84, endPoint x: 576, endPoint y: 77, distance: 162.0
click at [560, 62] on div at bounding box center [413, 214] width 826 height 385
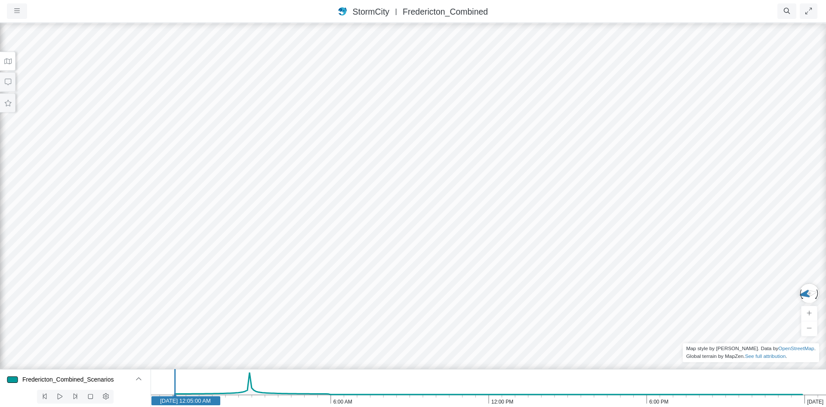
drag, startPoint x: 573, startPoint y: 139, endPoint x: 510, endPoint y: 76, distance: 89.5
click at [539, 74] on div at bounding box center [413, 214] width 826 height 385
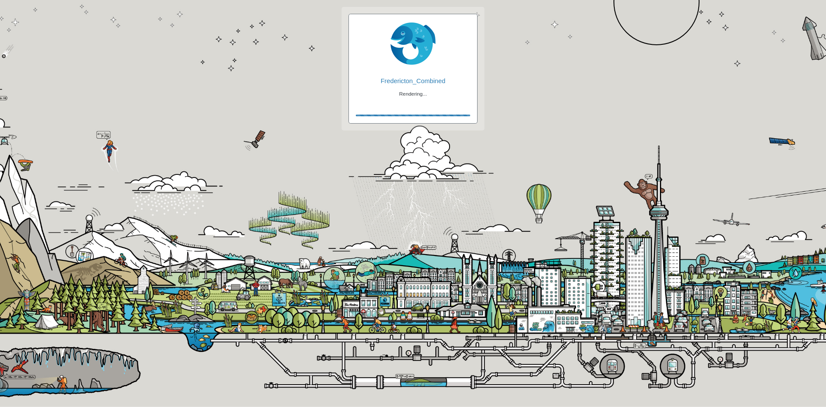
checkbox input "true"
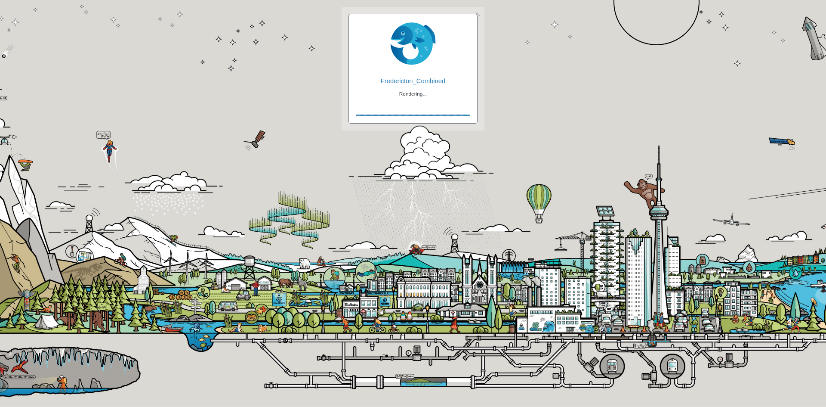
checkbox input "true"
checkbox input "false"
